Goal: Information Seeking & Learning: Learn about a topic

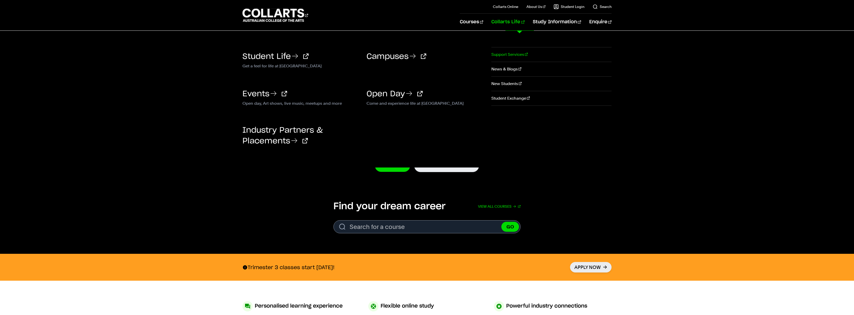
click at [520, 55] on link "Support Services" at bounding box center [552, 54] width 120 height 14
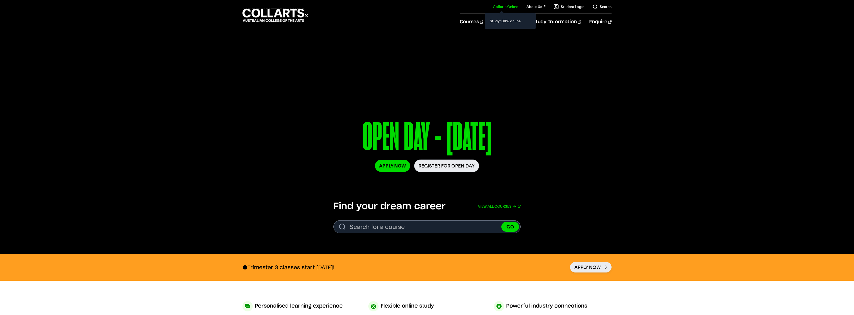
click at [512, 8] on link "Collarts Online" at bounding box center [505, 6] width 25 height 5
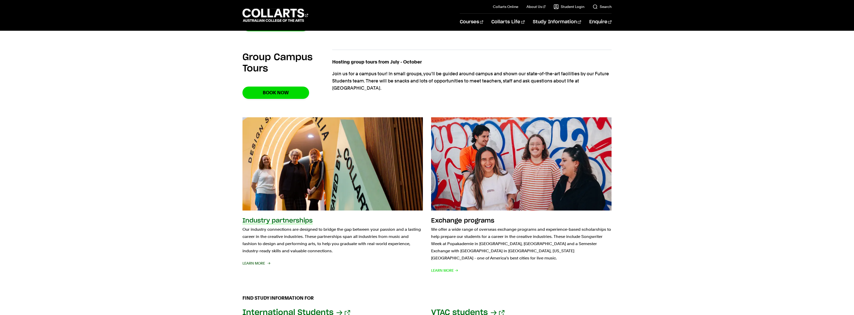
scroll to position [457, 0]
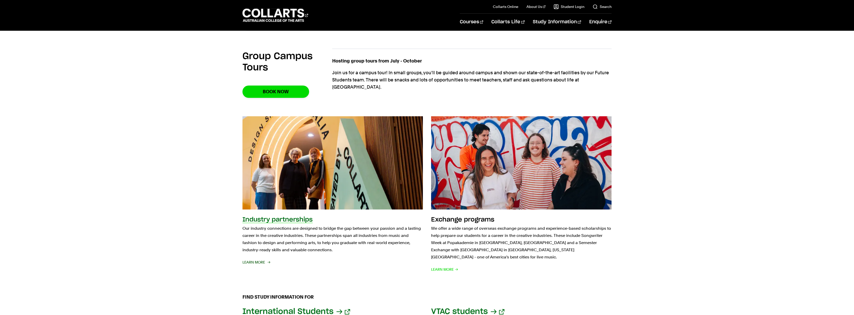
click at [296, 219] on h2 "Industry partnerships" at bounding box center [278, 220] width 70 height 6
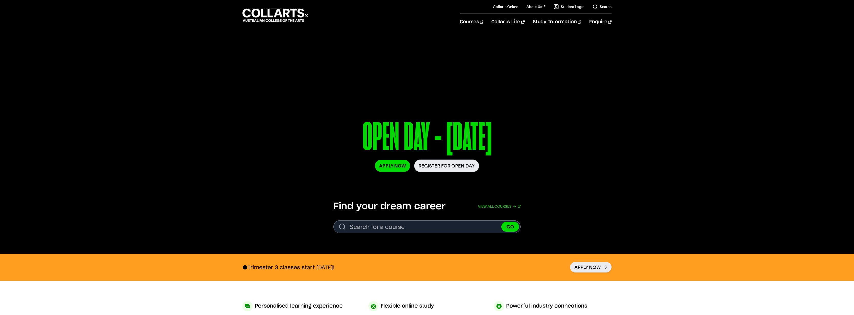
scroll to position [0, 0]
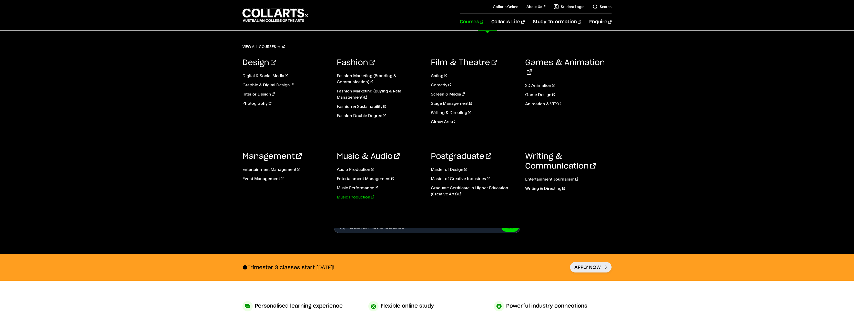
click at [357, 197] on link "Music Production" at bounding box center [380, 197] width 87 height 6
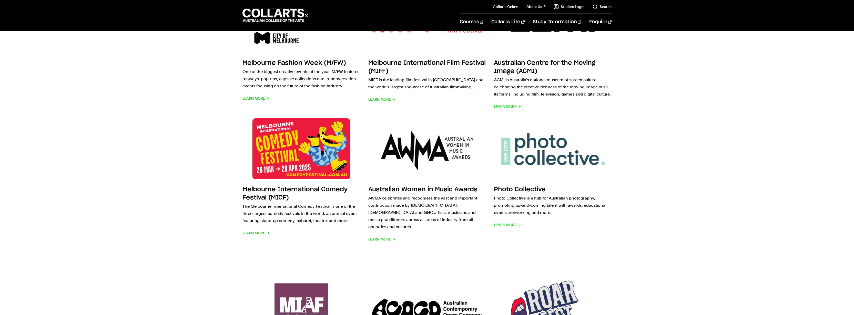
scroll to position [695, 0]
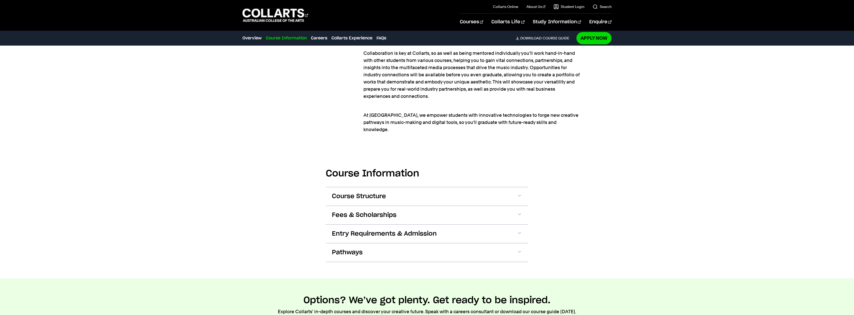
scroll to position [516, 0]
click at [406, 188] on button "Course Structure" at bounding box center [427, 197] width 203 height 18
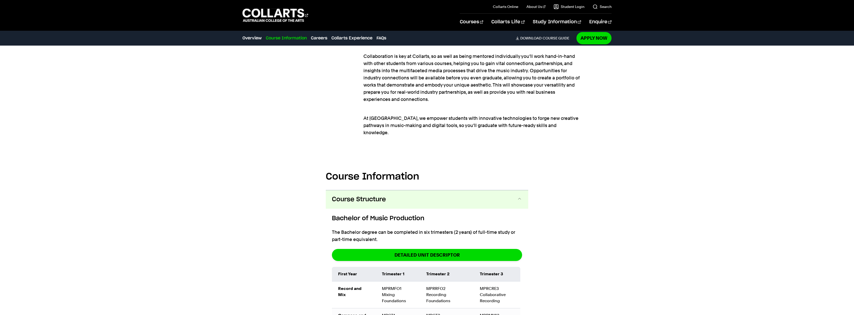
scroll to position [513, 0]
click at [406, 193] on button "Course Structure" at bounding box center [427, 200] width 203 height 18
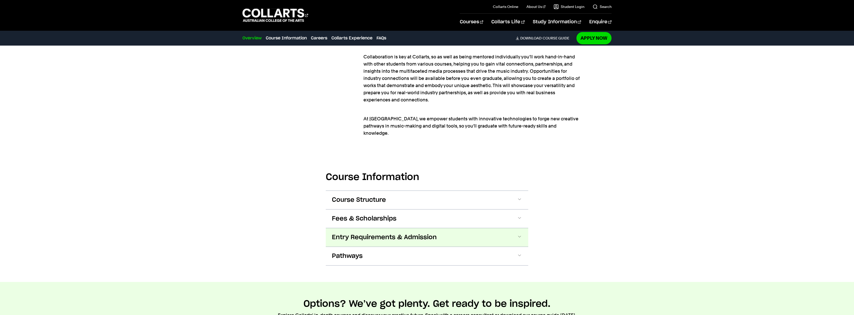
click at [398, 234] on span "Entry Requirements & Admission" at bounding box center [384, 238] width 105 height 8
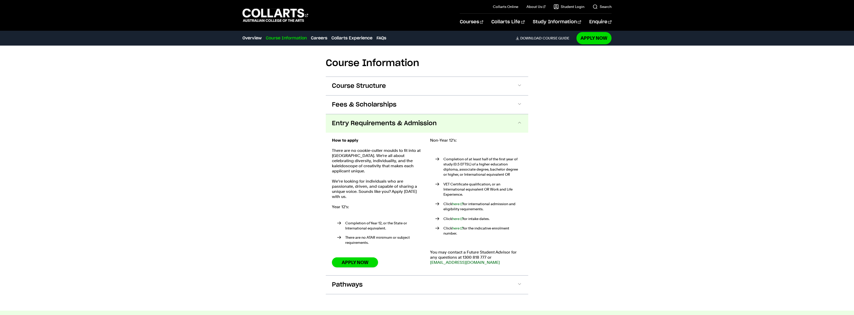
scroll to position [626, 0]
click at [383, 123] on button "Entry Requirements & Admission" at bounding box center [427, 124] width 203 height 18
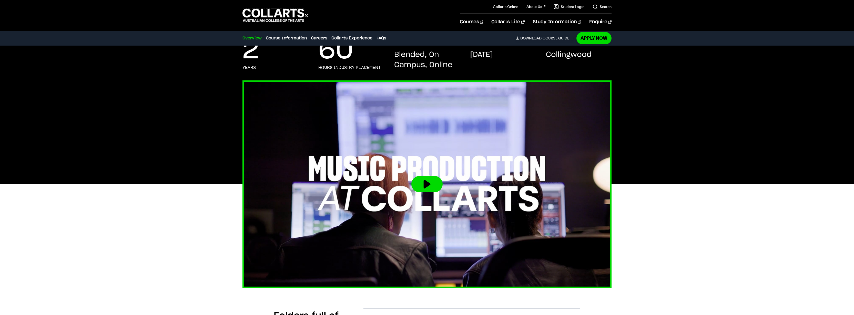
scroll to position [91, 0]
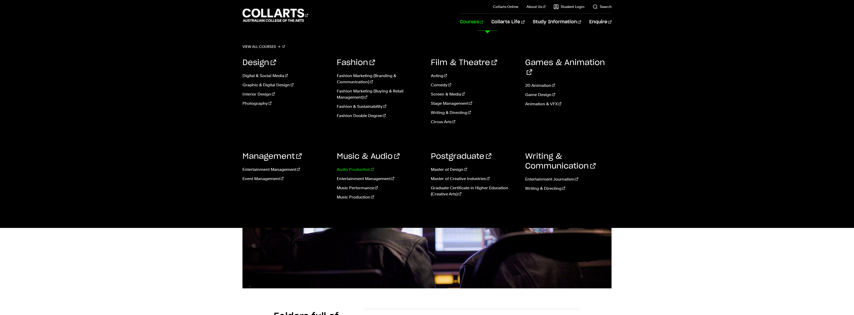
click at [358, 171] on link "Audio Production" at bounding box center [380, 170] width 87 height 6
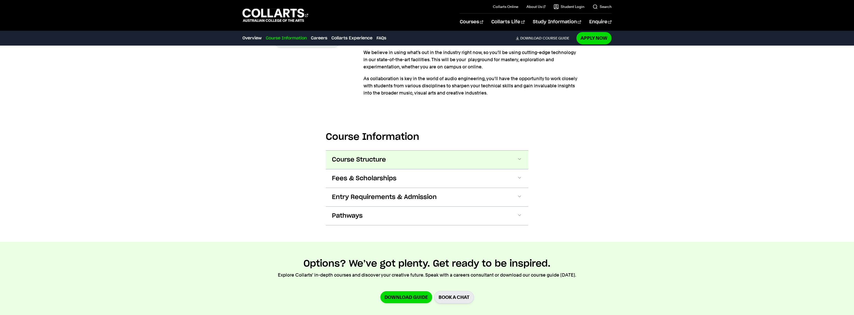
click at [354, 164] on span "Course Structure" at bounding box center [359, 160] width 54 height 8
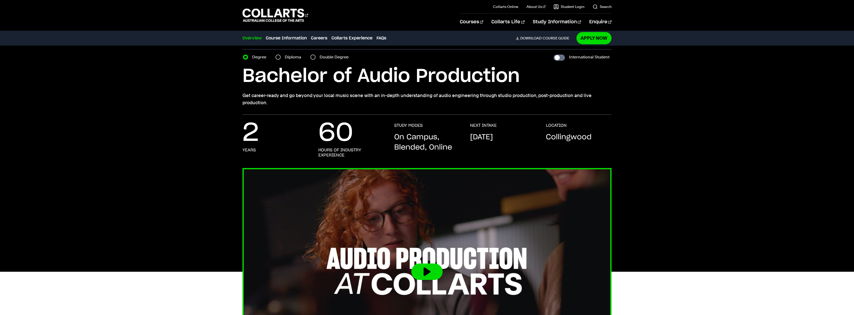
scroll to position [15, 0]
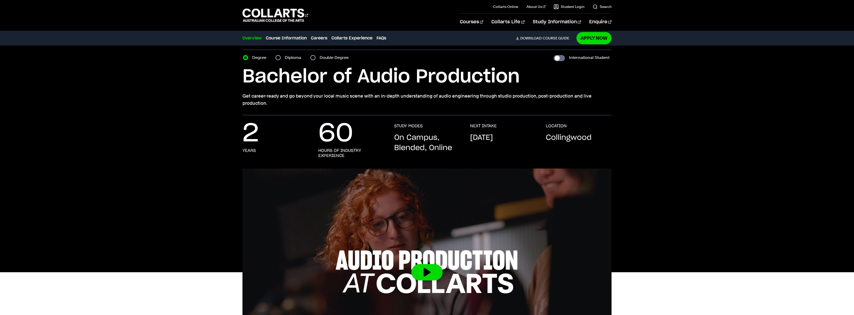
click at [279, 57] on input "Diploma" at bounding box center [278, 57] width 5 height 5
radio input "true"
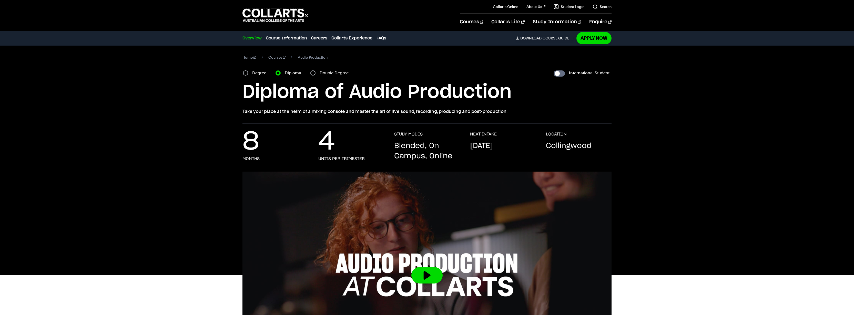
click at [311, 73] on input "Double Degree" at bounding box center [313, 73] width 5 height 5
radio input "true"
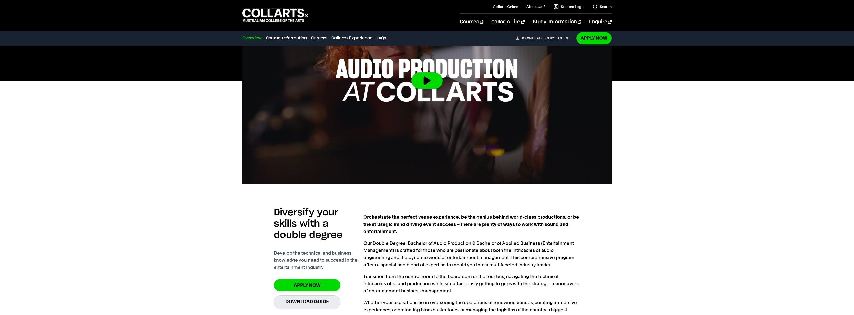
scroll to position [323, 0]
